Goal: Task Accomplishment & Management: Manage account settings

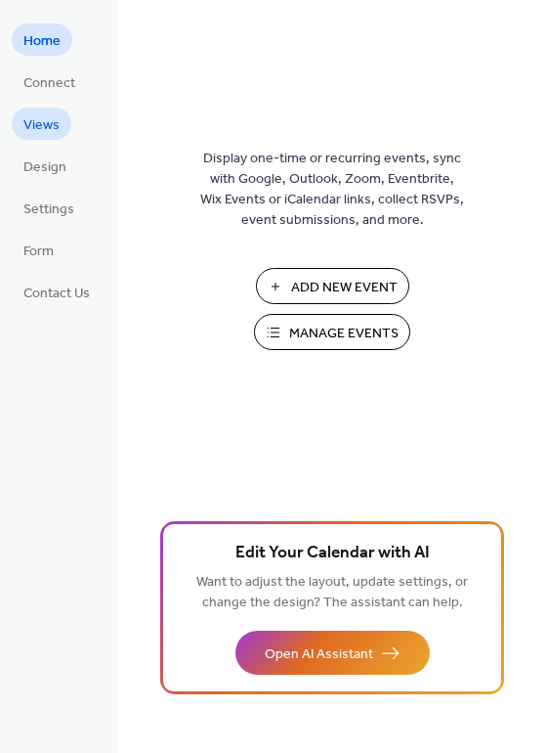
click at [68, 128] on link "Views" at bounding box center [42, 124] width 60 height 32
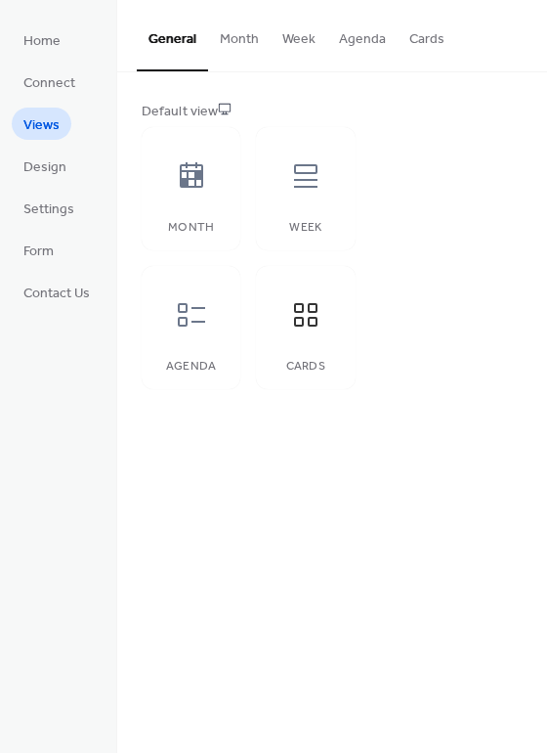
click at [436, 38] on button "Cards" at bounding box center [427, 34] width 59 height 69
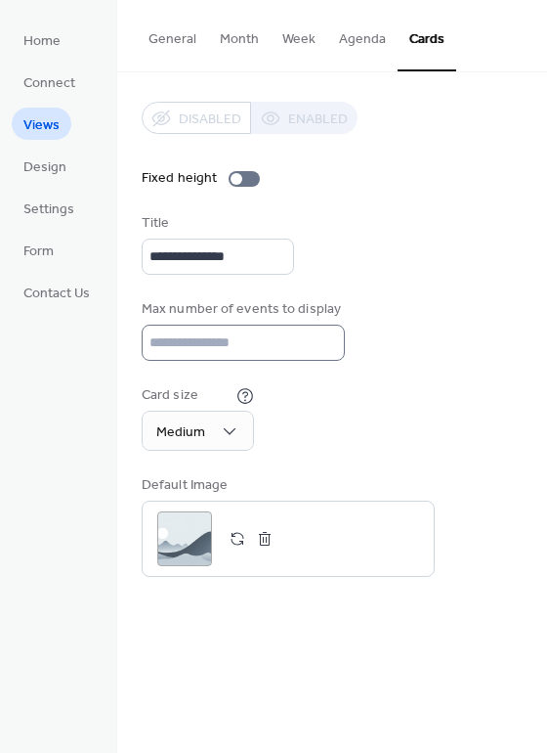
scroll to position [2, 0]
click at [230, 442] on div "Medium" at bounding box center [198, 430] width 112 height 40
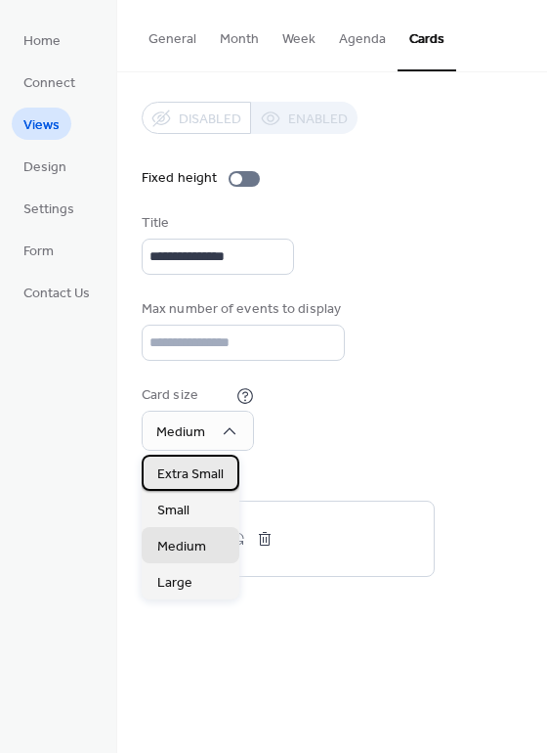
click at [215, 470] on span "Extra Small" at bounding box center [190, 474] width 66 height 21
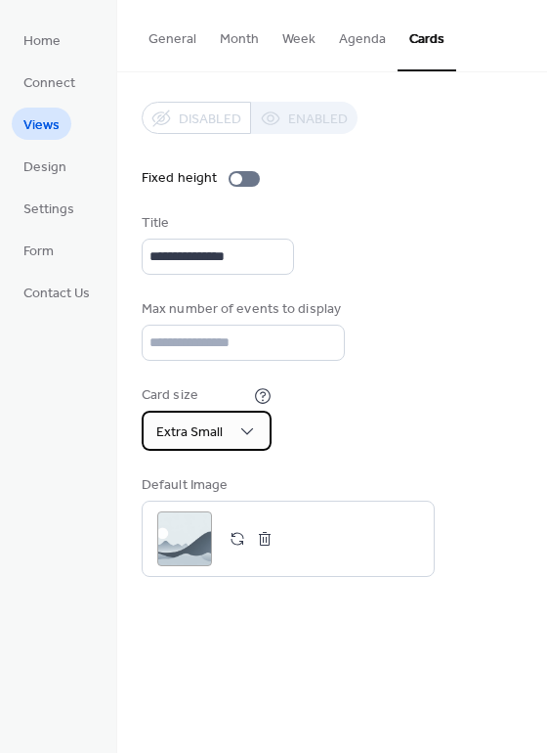
click at [234, 440] on div "Extra Small" at bounding box center [207, 430] width 130 height 40
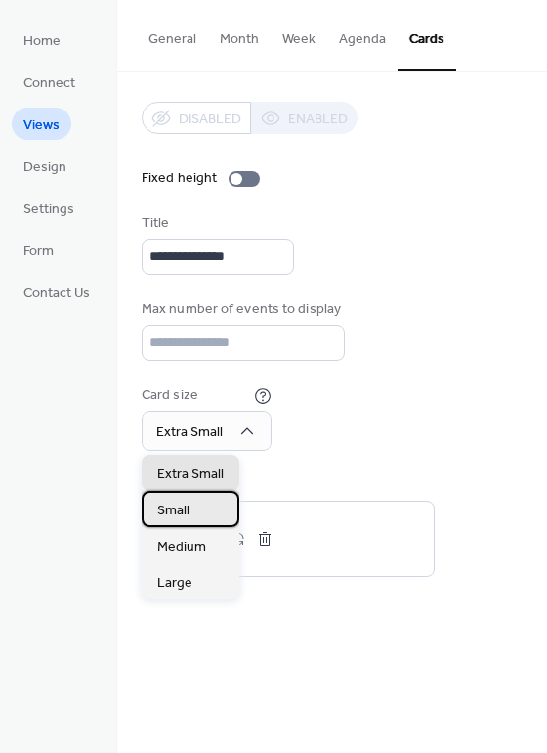
click at [203, 512] on div "Small" at bounding box center [191, 509] width 98 height 36
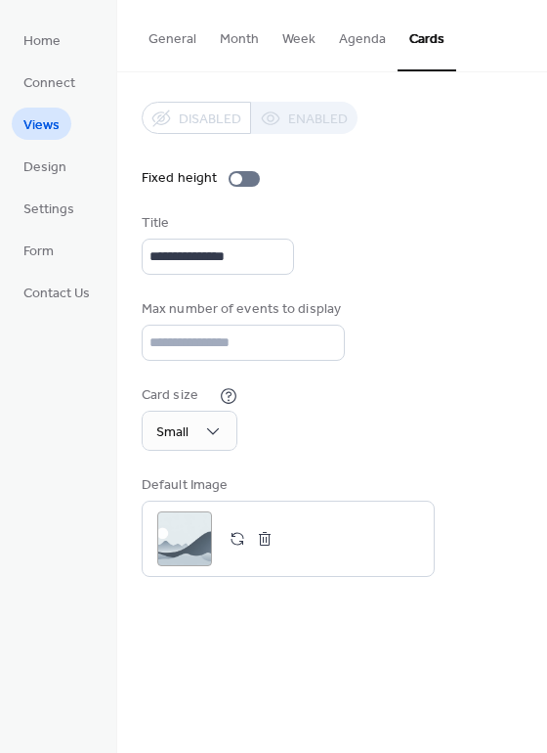
click at [300, 109] on div "Disabled Enabled" at bounding box center [250, 118] width 216 height 32
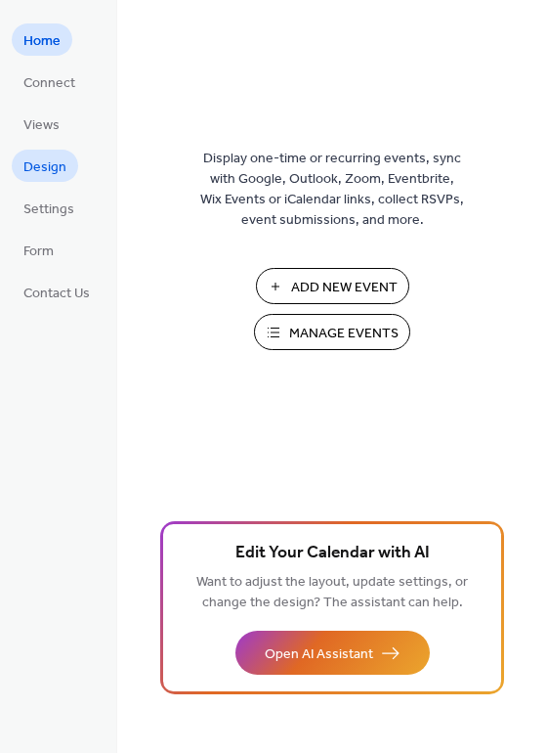
click at [58, 163] on span "Design" at bounding box center [44, 167] width 43 height 21
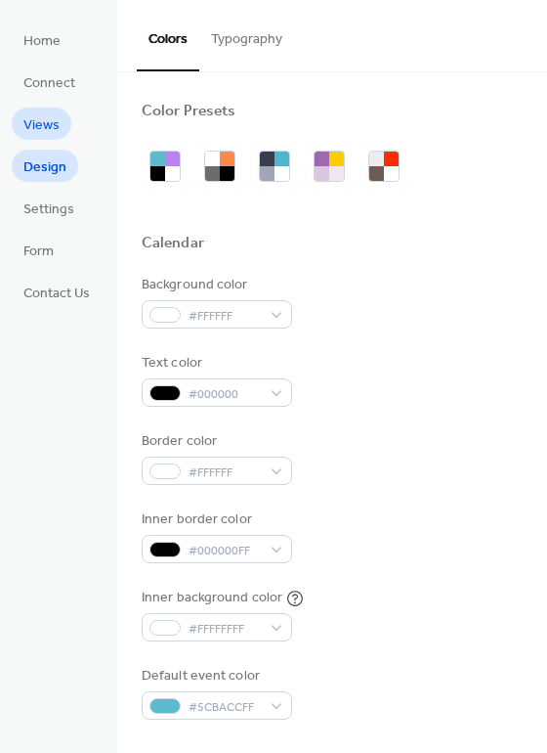
click at [55, 115] on span "Views" at bounding box center [41, 125] width 36 height 21
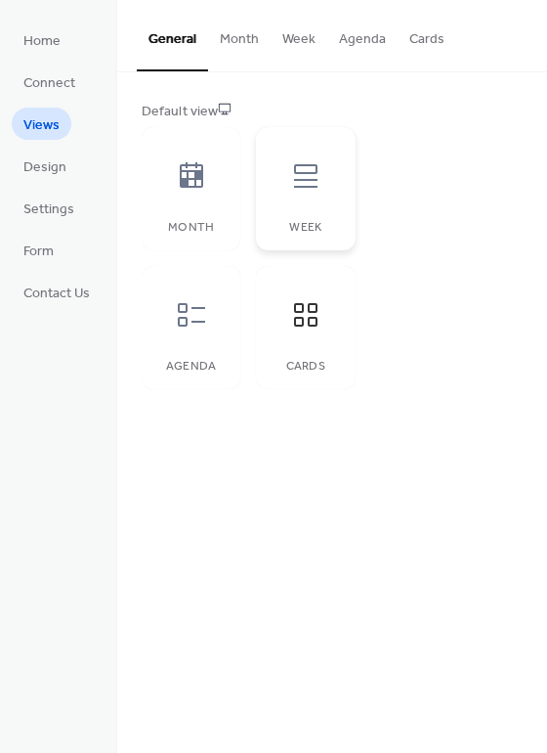
click at [288, 195] on div at bounding box center [306, 176] width 59 height 59
click at [301, 38] on button "Week" at bounding box center [299, 34] width 57 height 69
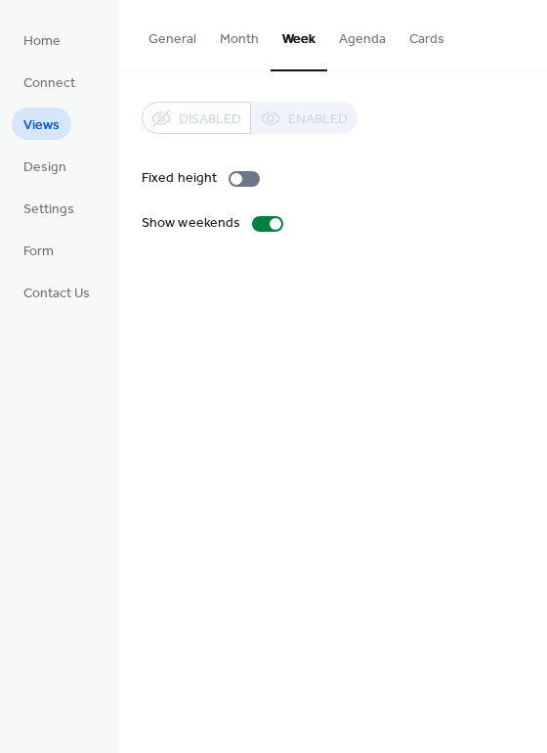
click at [256, 36] on button "Month" at bounding box center [239, 34] width 63 height 69
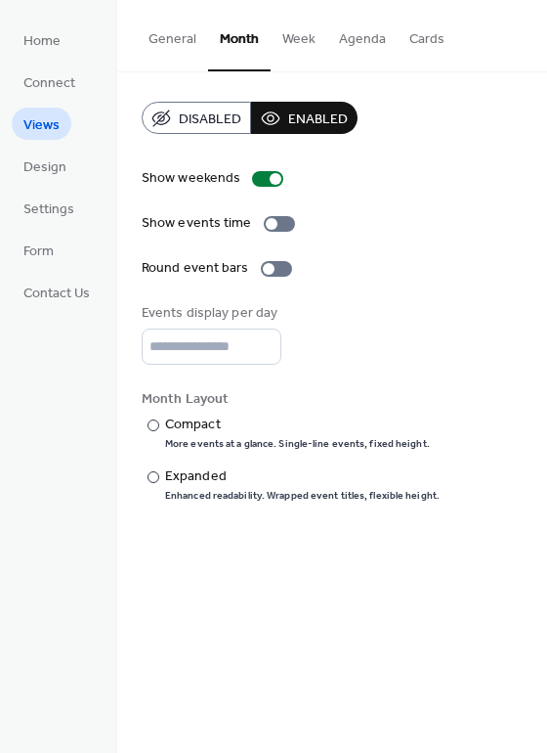
click at [161, 101] on div "Disabled Enabled Show weekends Show events time Round event bars Events display…" at bounding box center [332, 301] width 430 height 459
click at [163, 110] on button "Disabled" at bounding box center [196, 118] width 109 height 32
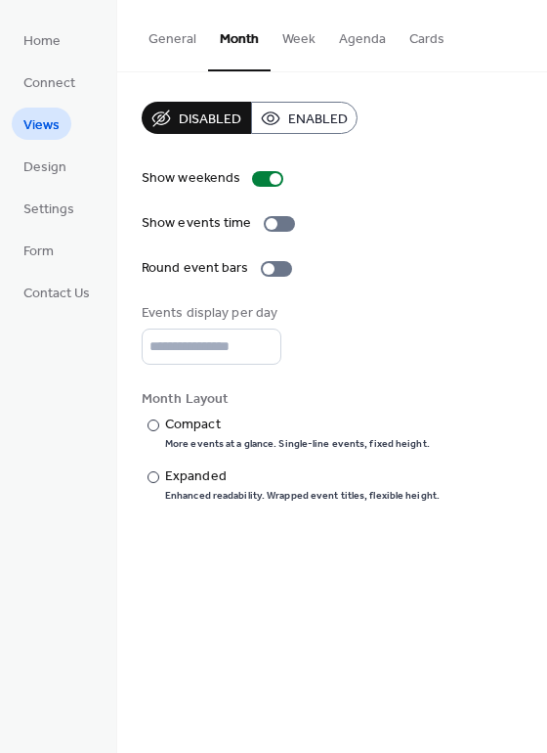
click at [297, 123] on span "Enabled" at bounding box center [318, 119] width 60 height 21
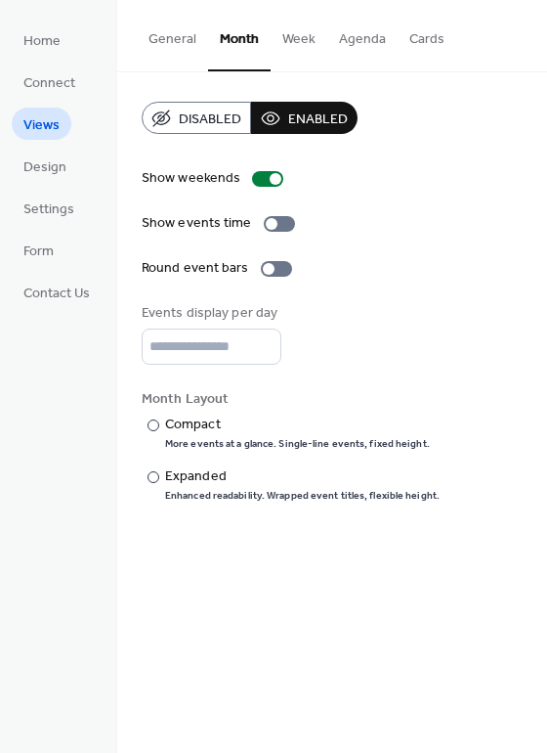
click at [276, 27] on button "Week" at bounding box center [299, 34] width 57 height 69
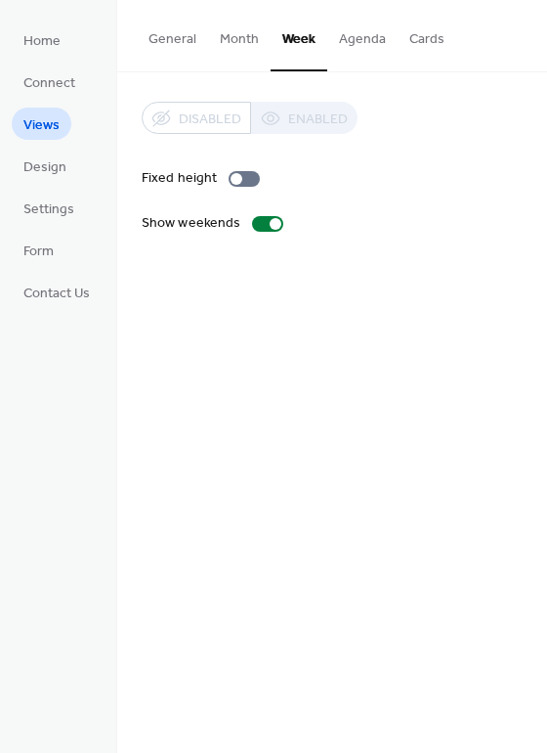
click at [333, 37] on button "Agenda" at bounding box center [362, 34] width 70 height 69
